Goal: Information Seeking & Learning: Learn about a topic

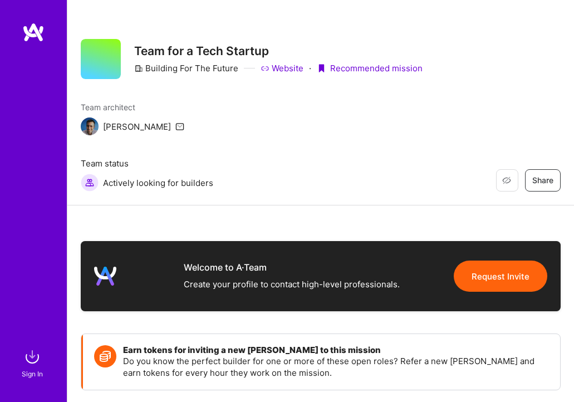
click at [28, 37] on img at bounding box center [33, 32] width 22 height 20
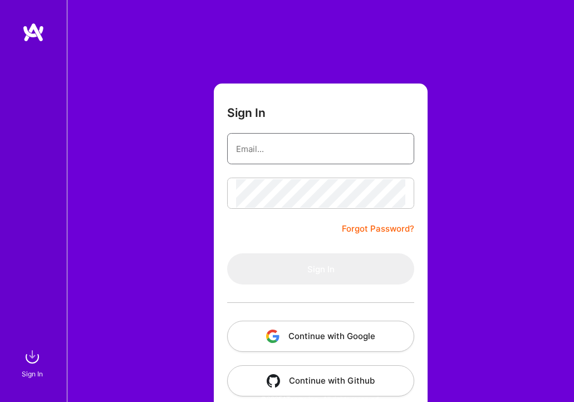
type input "[EMAIL_ADDRESS][DOMAIN_NAME]"
click at [321, 269] on button "Sign In" at bounding box center [320, 268] width 187 height 31
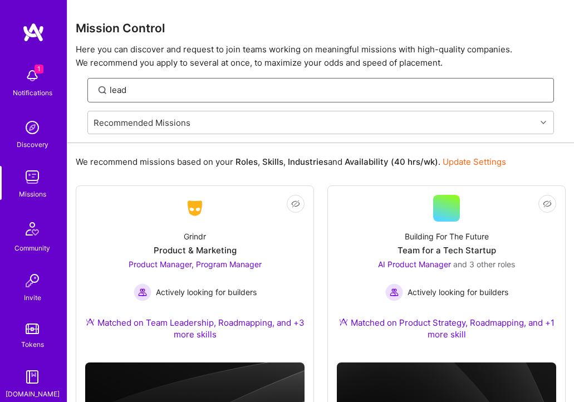
click at [235, 91] on input "lead" at bounding box center [328, 90] width 436 height 12
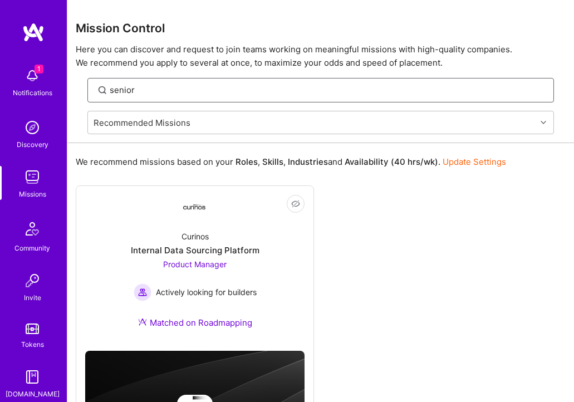
type input "senior"
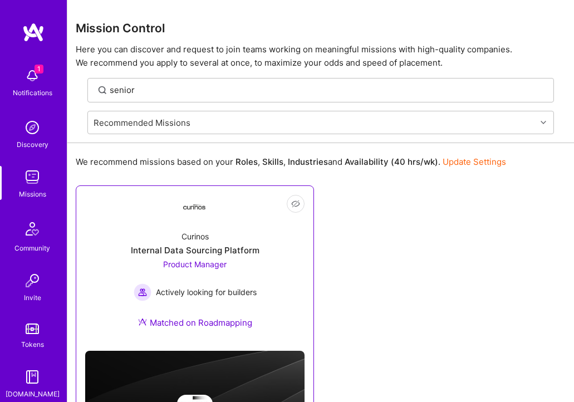
click at [175, 241] on div "Curinos Internal Data Sourcing Platform Product Manager Actively looking for bu…" at bounding box center [194, 282] width 219 height 120
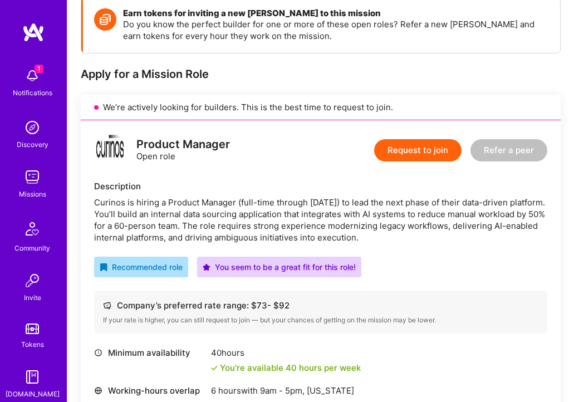
scroll to position [225, 0]
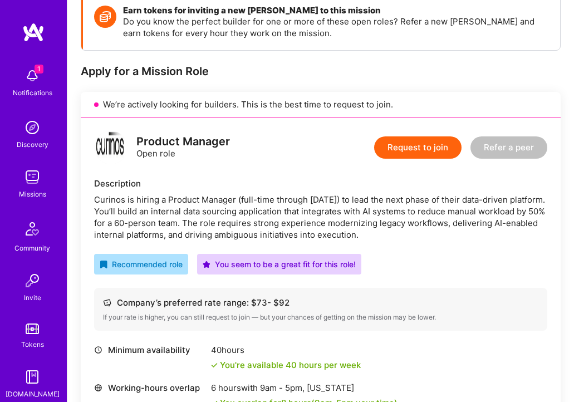
drag, startPoint x: 466, startPoint y: 179, endPoint x: 118, endPoint y: 151, distance: 348.6
click at [121, 194] on div "Curinos is hiring a Product Manager (full-time through [DATE]) to lead the next…" at bounding box center [320, 217] width 453 height 47
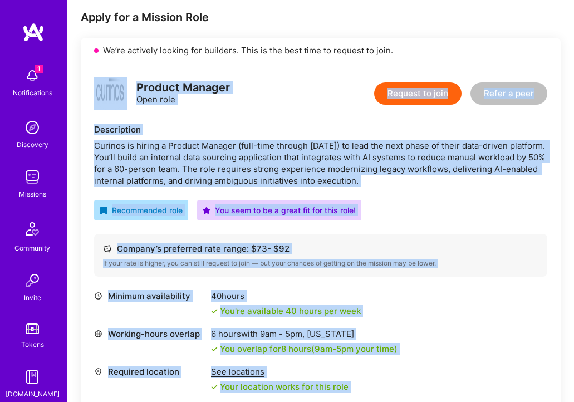
scroll to position [260, 0]
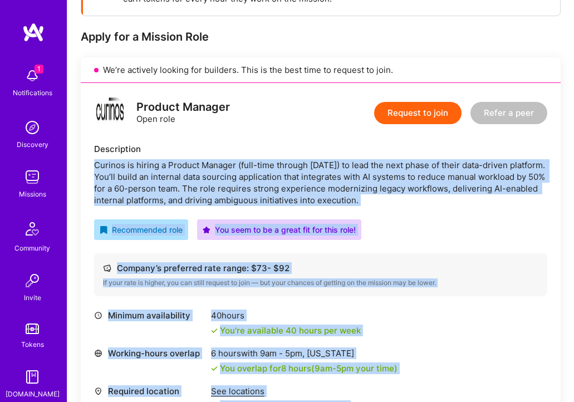
drag, startPoint x: 483, startPoint y: 344, endPoint x: 85, endPoint y: 111, distance: 462.0
copy div "Loremip do sitame c Adipisc Elitsed (doei-temp incidid Utla 1239) et dolo mag a…"
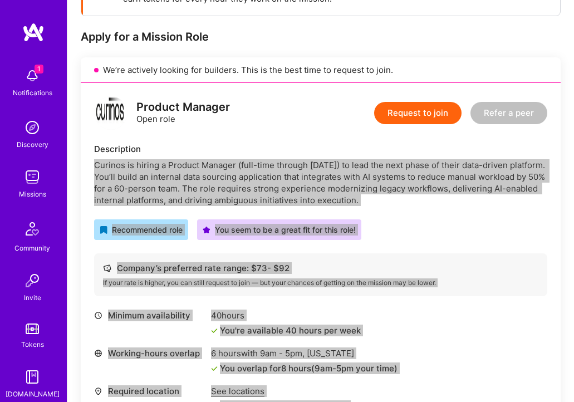
click at [286, 159] on div "Curinos is hiring a Product Manager (full-time through [DATE]) to lead the next…" at bounding box center [320, 182] width 453 height 47
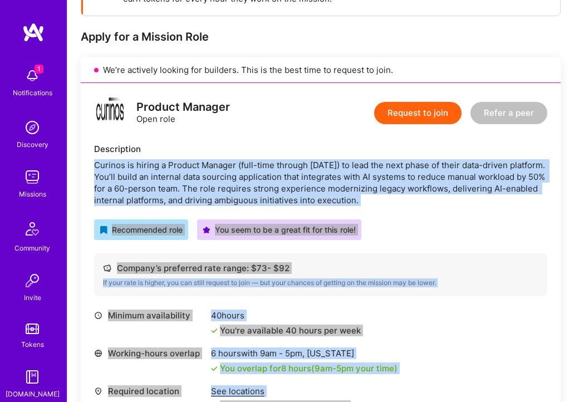
click at [286, 159] on div "Curinos is hiring a Product Manager (full-time through [DATE]) to lead the next…" at bounding box center [320, 182] width 453 height 47
